Goal: Transaction & Acquisition: Purchase product/service

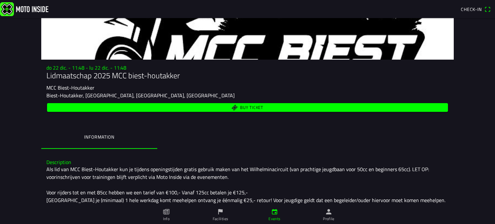
scroll to position [26, 0]
click at [176, 100] on div "do 22 dic. - 11:48 - lu 22 dic. - 11:48 Lidmaatschap 2025 MCC biest-houtakker M…" at bounding box center [247, 89] width 413 height 49
click at [220, 108] on span "Buy ticket" at bounding box center [248, 107] width 394 height 9
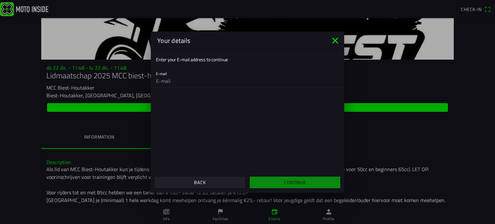
click at [327, 44] on ion-title "Your details" at bounding box center [240, 41] width 179 height 10
click at [338, 39] on icon "close" at bounding box center [335, 40] width 10 height 10
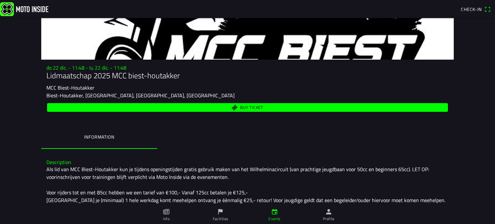
scroll to position [112, 0]
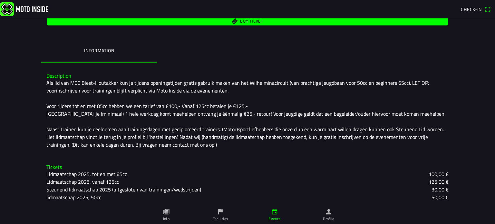
click at [0, 0] on slot "125,00 €" at bounding box center [0, 0] width 0 height 0
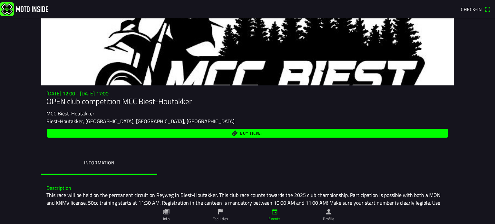
click at [220, 213] on icon "flag" at bounding box center [220, 211] width 7 height 7
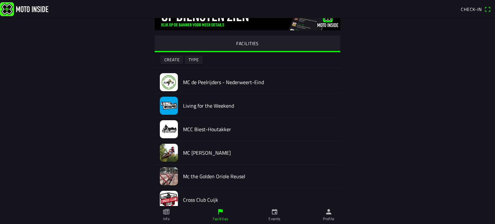
scroll to position [27, 0]
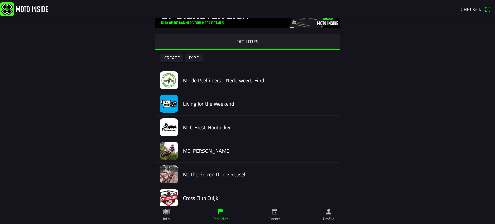
click at [261, 154] on ion-label "MC [PERSON_NAME]" at bounding box center [259, 150] width 152 height 7
